Goal: Information Seeking & Learning: Learn about a topic

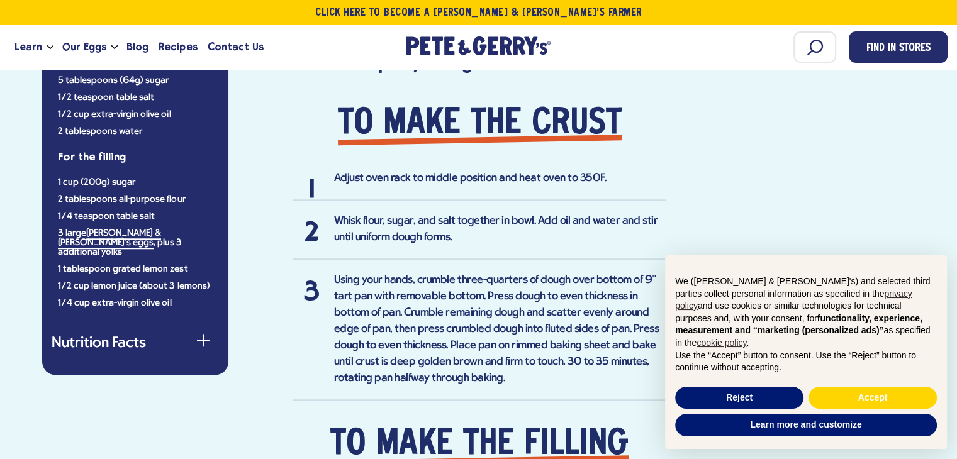
scroll to position [1070, 0]
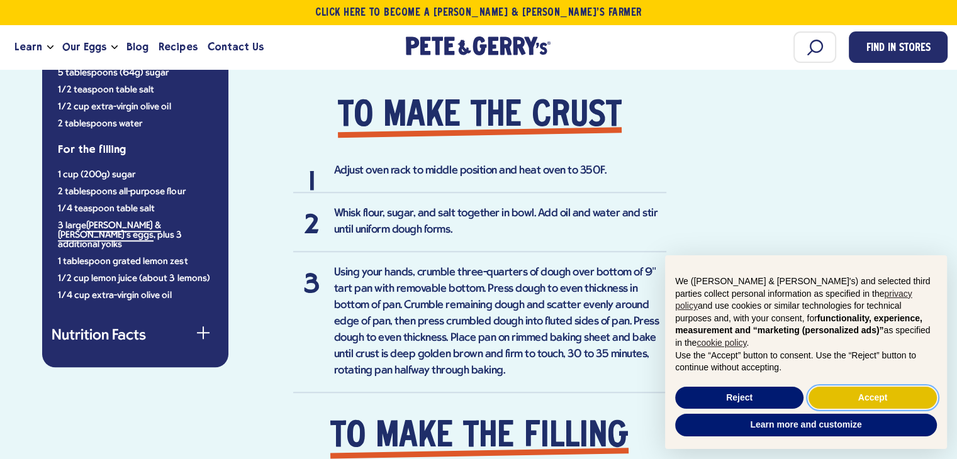
click at [895, 391] on button "Accept" at bounding box center [873, 398] width 128 height 23
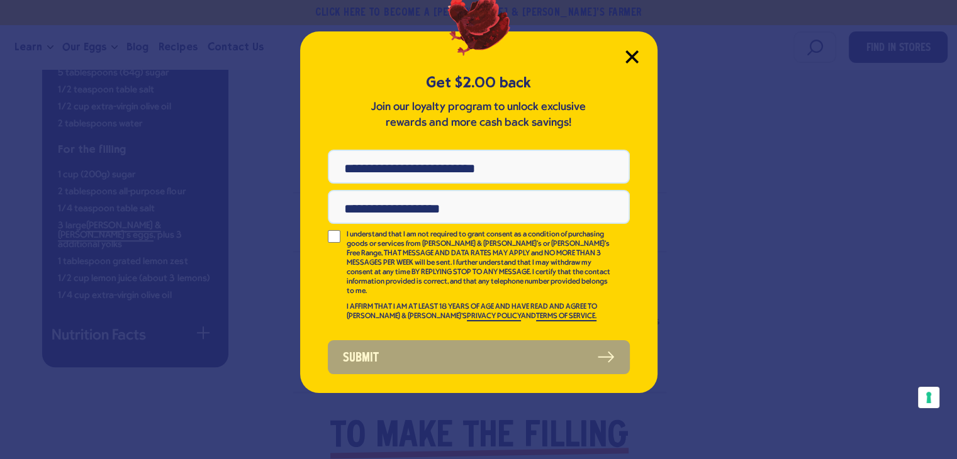
click at [631, 57] on icon "Close Modal" at bounding box center [631, 56] width 11 height 11
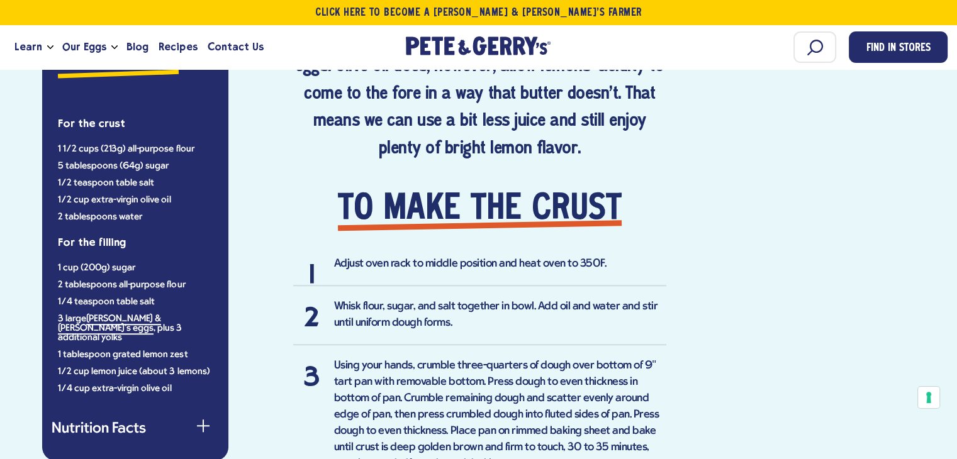
scroll to position [907, 0]
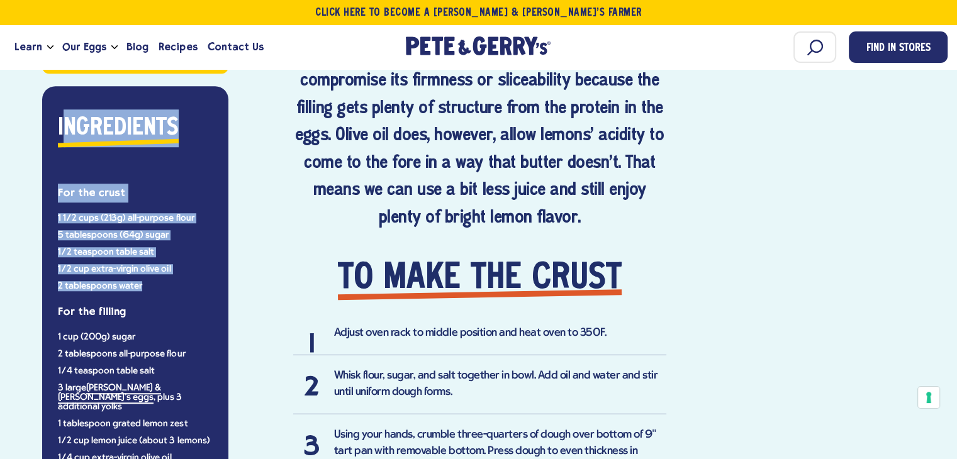
drag, startPoint x: 65, startPoint y: 116, endPoint x: 159, endPoint y: 270, distance: 179.6
click at [159, 270] on div "Ingredients For the crust 1 1/2 cups (213g) all-purpose flour 5 tablespoons (64…" at bounding box center [135, 286] width 167 height 354
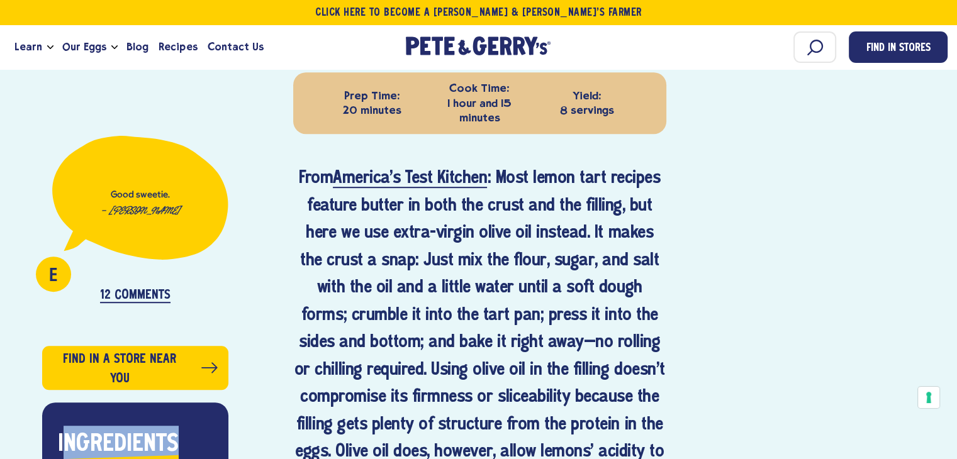
scroll to position [593, 0]
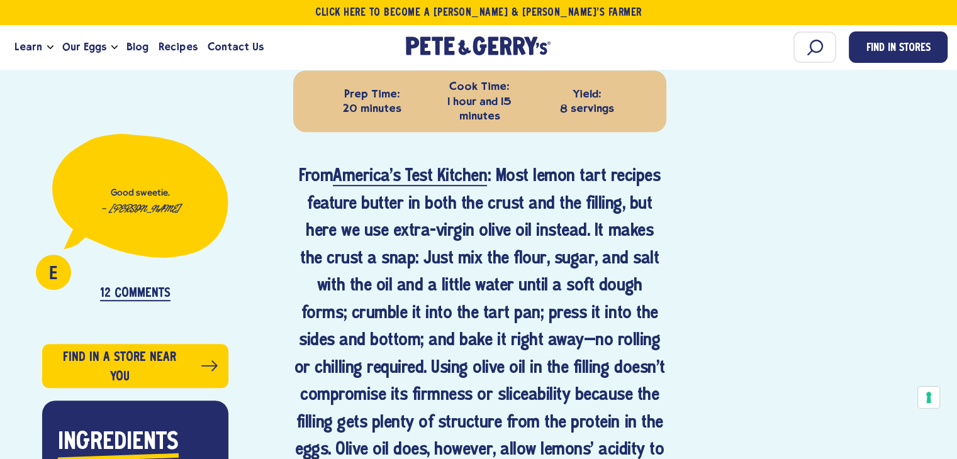
drag, startPoint x: 297, startPoint y: 165, endPoint x: 298, endPoint y: 173, distance: 8.2
click at [298, 172] on h4 "From America's Test Kitchen : Most lemon tart recipes feature butter in both th…" at bounding box center [479, 355] width 373 height 383
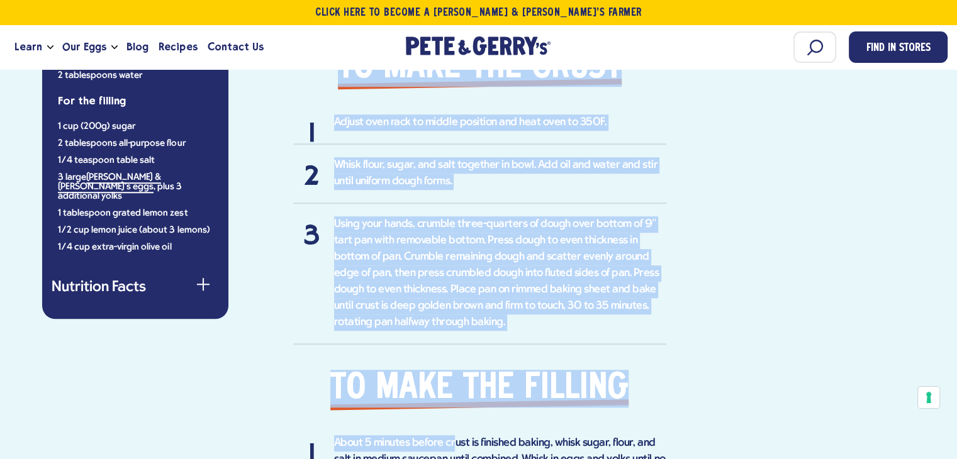
scroll to position [1096, 0]
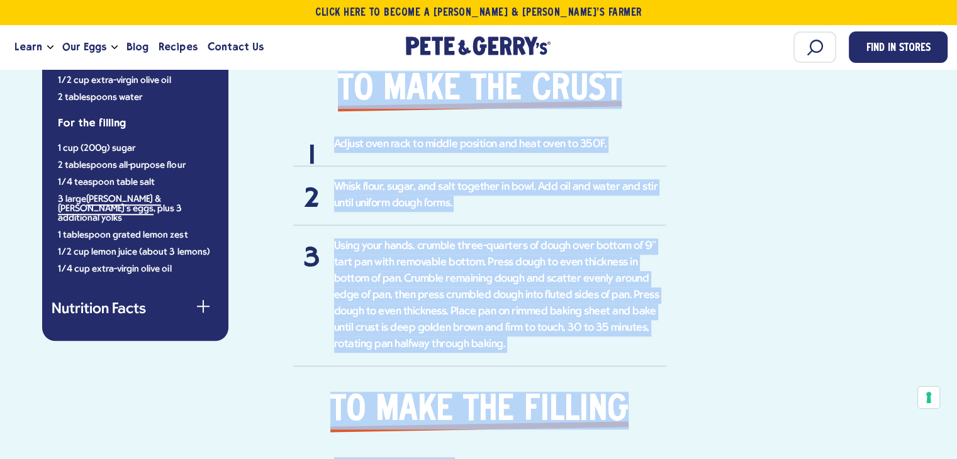
drag, startPoint x: 299, startPoint y: 172, endPoint x: 453, endPoint y: 431, distance: 300.7
click at [453, 431] on div "From America's Test Kitchen : Most lemon tart recipes feature butter in both th…" at bounding box center [479, 304] width 373 height 1288
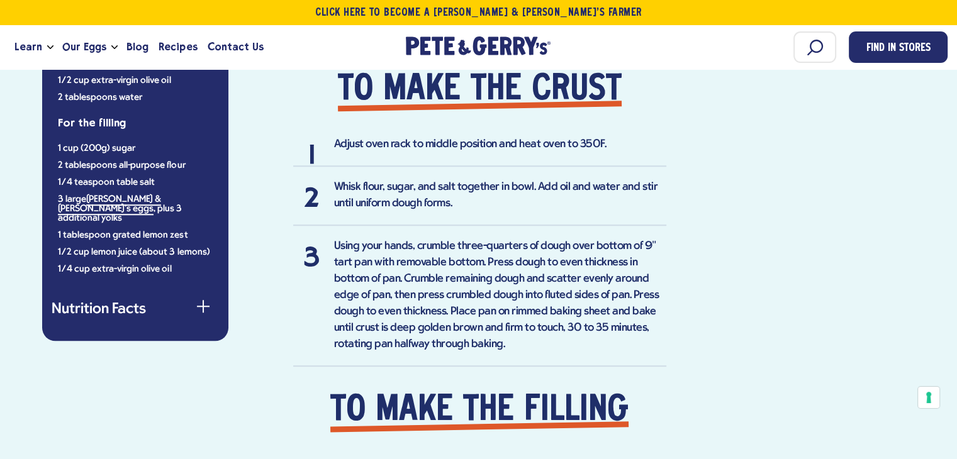
click at [123, 243] on ul "1 cup (200g) sugar 2 tablespoons all-purpose flour 1/4 teaspoon table salt 3 la…" at bounding box center [135, 209] width 155 height 130
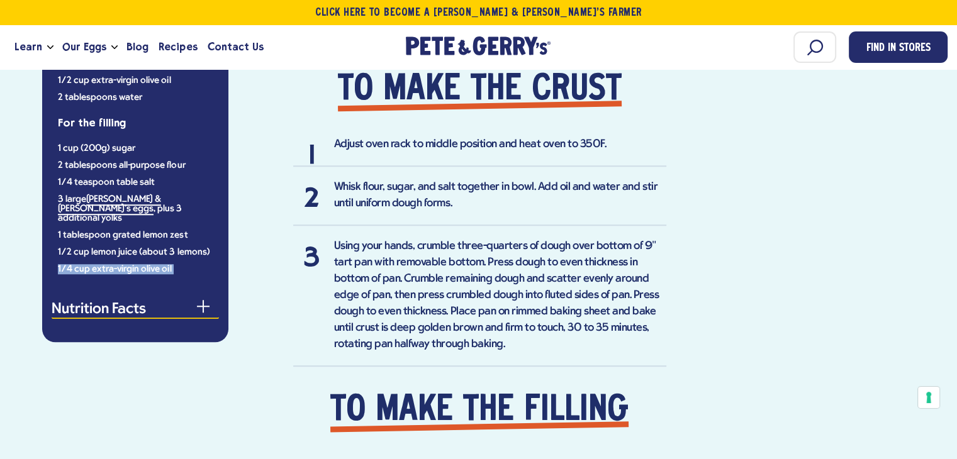
click at [201, 306] on div "button" at bounding box center [203, 312] width 13 height 13
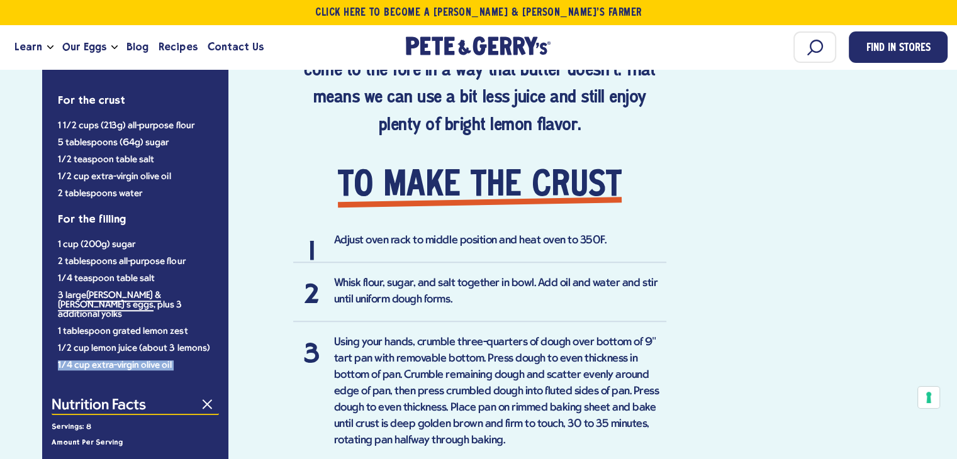
scroll to position [844, 0]
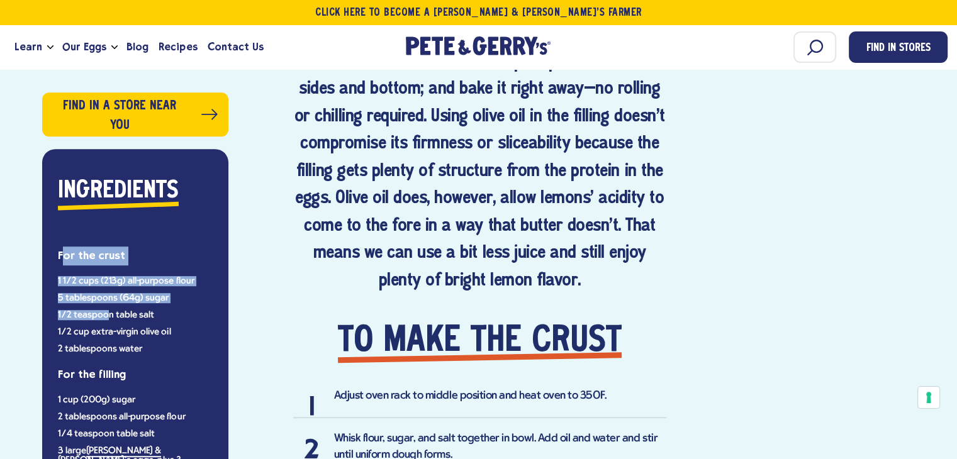
drag, startPoint x: 63, startPoint y: 252, endPoint x: 110, endPoint y: 306, distance: 71.3
click at [110, 306] on div "Ingredients For the crust 1 1/2 cups (213g) all-purpose flour 5 tablespoons (64…" at bounding box center [135, 349] width 167 height 354
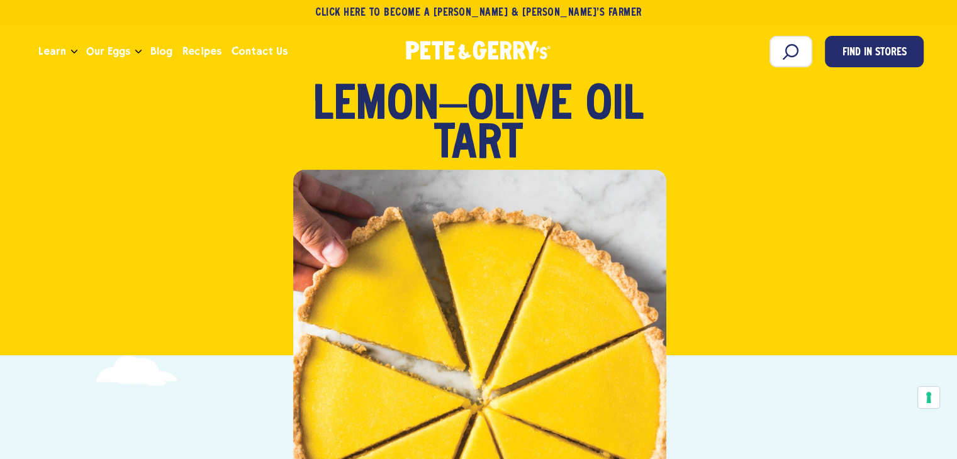
scroll to position [0, 0]
